Goal: Information Seeking & Learning: Check status

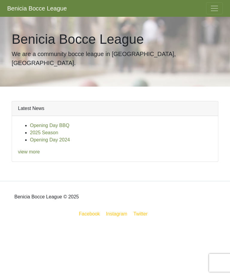
click at [217, 9] on span "Toggle navigation" at bounding box center [214, 8] width 9 height 9
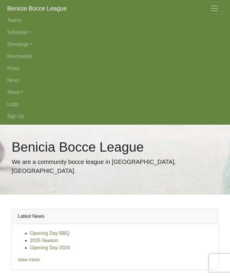
click at [31, 32] on link "Schedule" at bounding box center [115, 32] width 216 height 12
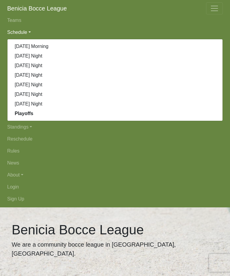
click at [42, 56] on link "[DATE] Night" at bounding box center [114, 56] width 215 height 10
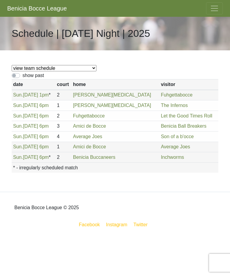
click at [215, 12] on span "Toggle navigation" at bounding box center [214, 8] width 9 height 9
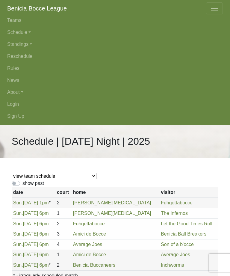
click at [213, 5] on span "Toggle navigation" at bounding box center [214, 8] width 9 height 9
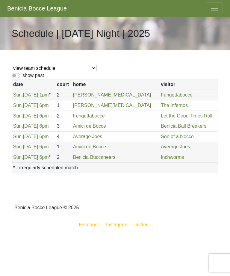
click at [219, 4] on button "Toggle navigation" at bounding box center [214, 8] width 17 height 12
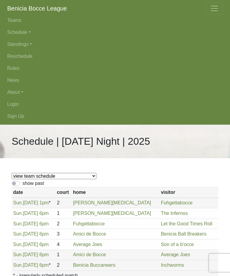
click at [32, 46] on link "Standings" at bounding box center [115, 44] width 216 height 12
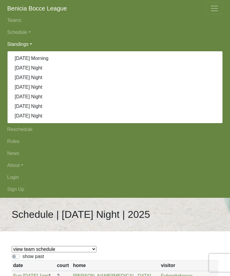
click at [42, 66] on link "[DATE] Night" at bounding box center [114, 68] width 215 height 10
